Goal: Find specific fact: Find specific fact

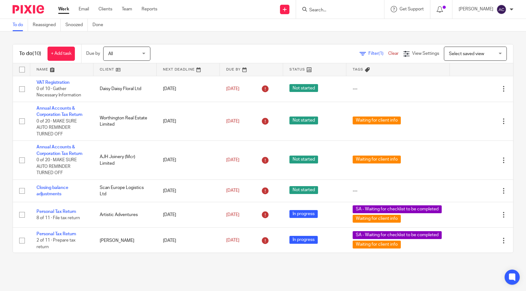
click at [357, 8] on input "Search" at bounding box center [337, 11] width 57 height 6
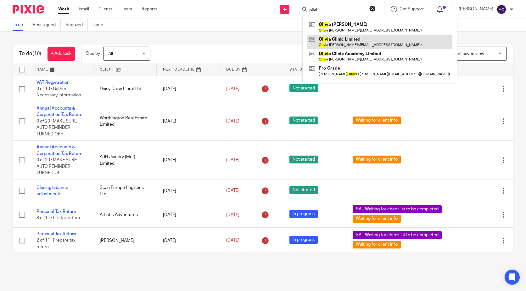
type input "olivi"
click at [381, 44] on link at bounding box center [380, 42] width 145 height 14
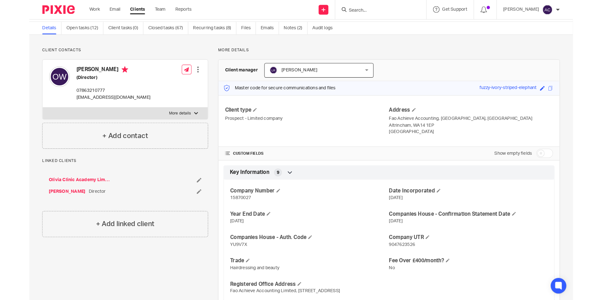
scroll to position [31, 0]
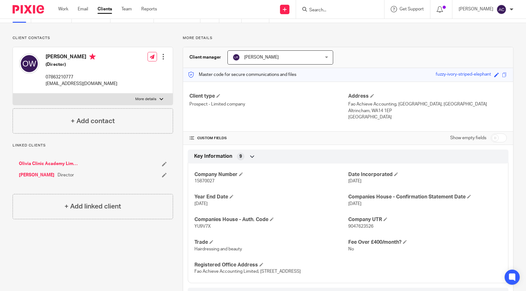
click at [138, 100] on p "More details" at bounding box center [145, 99] width 21 height 5
click at [13, 93] on input "More details" at bounding box center [13, 93] width 0 height 0
checkbox input "true"
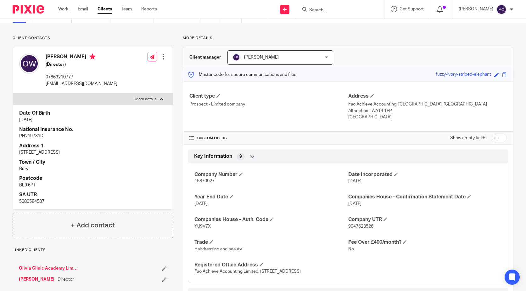
click at [40, 134] on p "PH219731D" at bounding box center [92, 136] width 147 height 6
copy p "PH219731D"
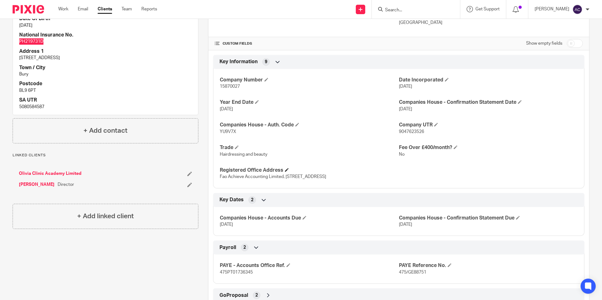
scroll to position [0, 0]
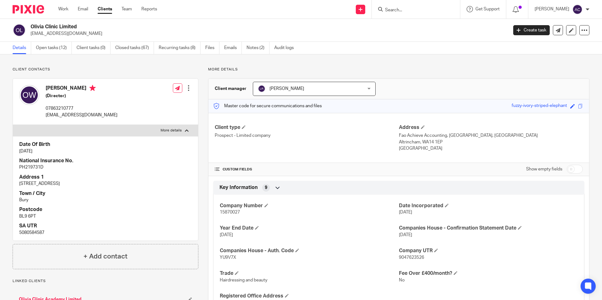
click at [229, 212] on span "15870027" at bounding box center [230, 212] width 20 height 4
copy span "15870027"
click at [412, 255] on p "9047623526" at bounding box center [488, 258] width 179 height 6
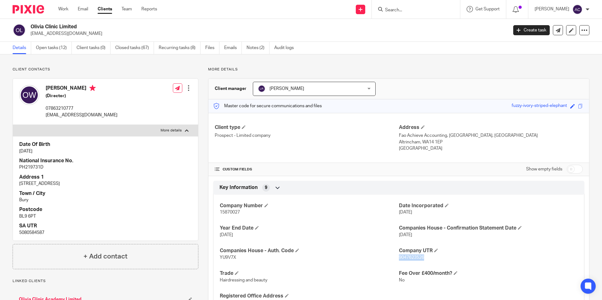
click at [412, 256] on span "9047623526" at bounding box center [411, 258] width 25 height 4
copy p "9047623526"
click at [41, 168] on p "PH219731D" at bounding box center [105, 167] width 172 height 6
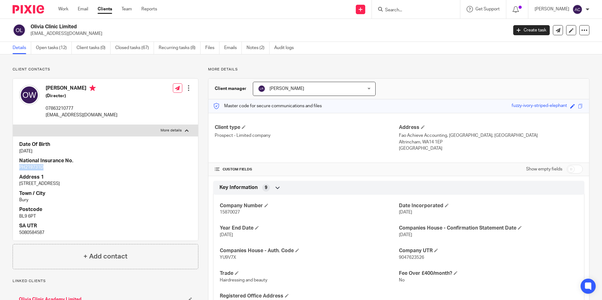
copy p "PH219731D"
click at [145, 158] on h4 "National Insurance No." at bounding box center [105, 161] width 172 height 7
